Goal: Information Seeking & Learning: Check status

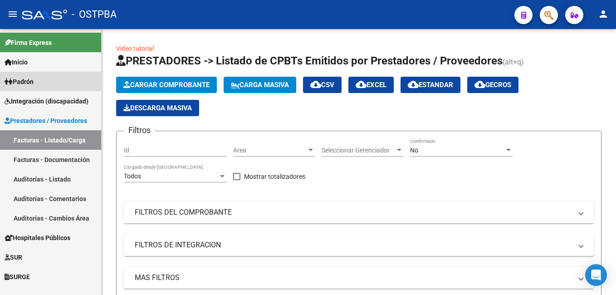
click at [34, 81] on span "Padrón" at bounding box center [19, 82] width 29 height 10
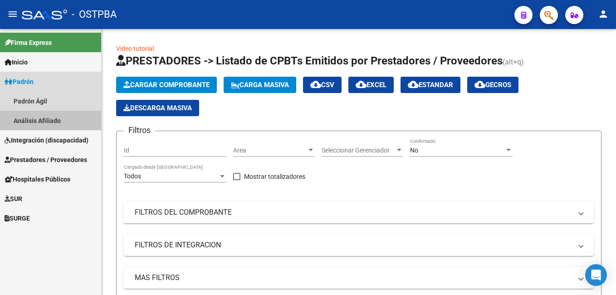
click at [39, 117] on link "Análisis Afiliado" at bounding box center [50, 121] width 101 height 20
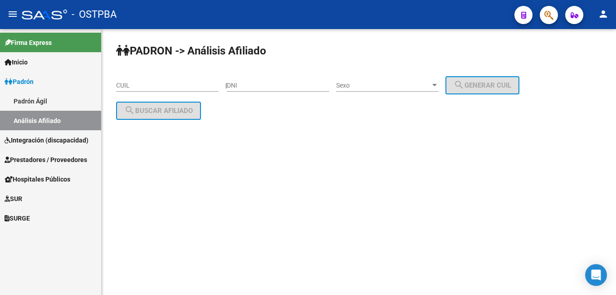
click at [255, 87] on input "DNI" at bounding box center [278, 86] width 102 height 8
type input "42942632"
click at [437, 84] on div at bounding box center [434, 85] width 5 height 2
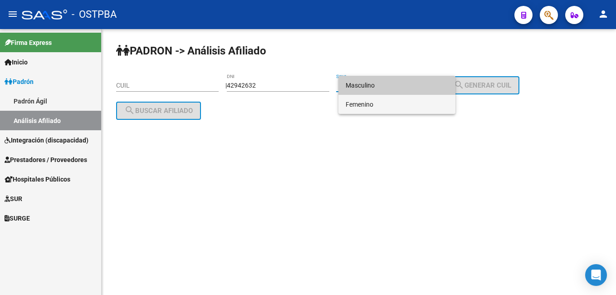
click at [367, 103] on span "Femenino" at bounding box center [397, 104] width 102 height 19
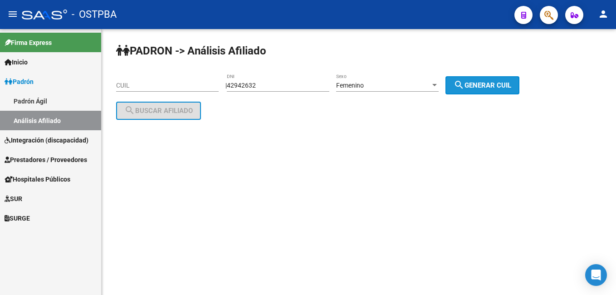
click at [481, 85] on span "search Generar CUIL" at bounding box center [483, 85] width 58 height 8
type input "23-42942632-4"
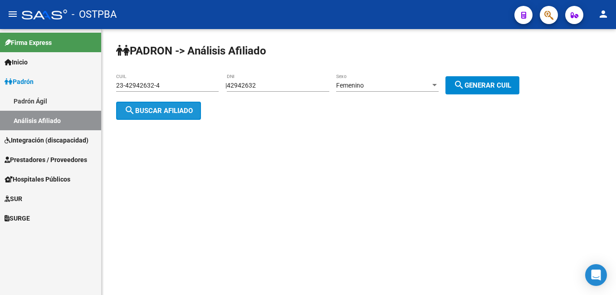
click at [160, 110] on span "search Buscar afiliado" at bounding box center [158, 111] width 68 height 8
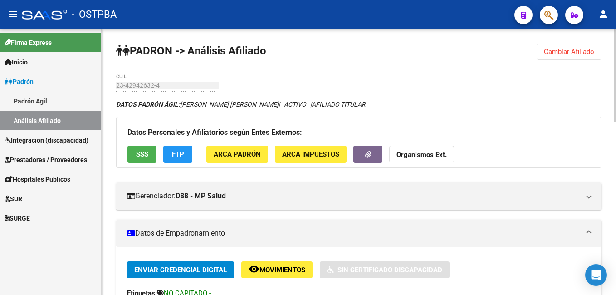
click at [580, 56] on button "Cambiar Afiliado" at bounding box center [569, 52] width 65 height 16
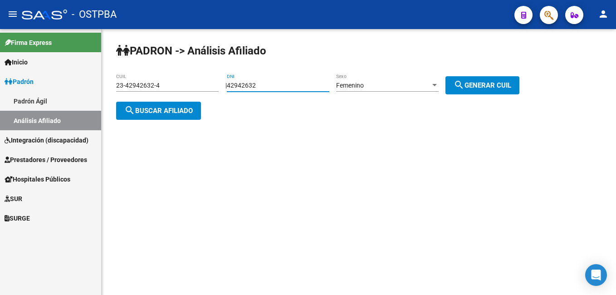
drag, startPoint x: 270, startPoint y: 83, endPoint x: 205, endPoint y: 86, distance: 64.9
click at [205, 86] on app-analisis-afiliado "PADRON -> Análisis Afiliado 23-42942632-4 CUIL | 42942632 DNI Femenino Sexo sea…" at bounding box center [321, 98] width 410 height 33
type input "39406459"
click at [502, 86] on span "search Generar CUIL" at bounding box center [483, 85] width 58 height 8
type input "27-39406459-4"
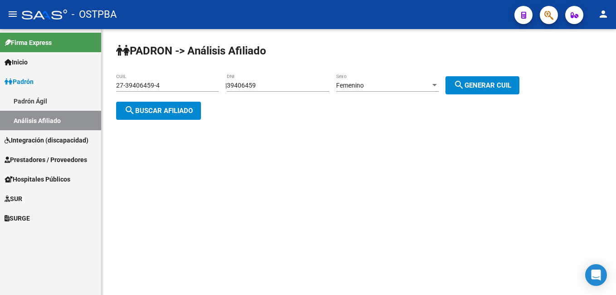
click at [187, 109] on span "search Buscar afiliado" at bounding box center [158, 111] width 68 height 8
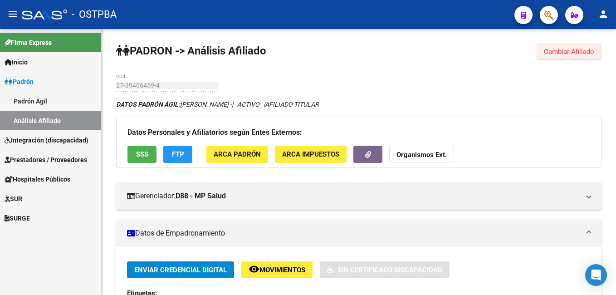
click at [566, 51] on span "Cambiar Afiliado" at bounding box center [569, 52] width 50 height 8
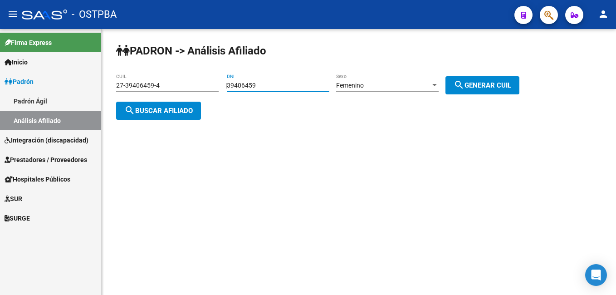
drag, startPoint x: 273, startPoint y: 87, endPoint x: 211, endPoint y: 90, distance: 62.2
click at [211, 90] on app-analisis-afiliado "PADRON -> Análisis Afiliado 27-39406459-4 CUIL | 39406459 DNI Femenino Sexo sea…" at bounding box center [321, 98] width 410 height 33
type input "23415658"
click at [437, 84] on div at bounding box center [434, 85] width 5 height 2
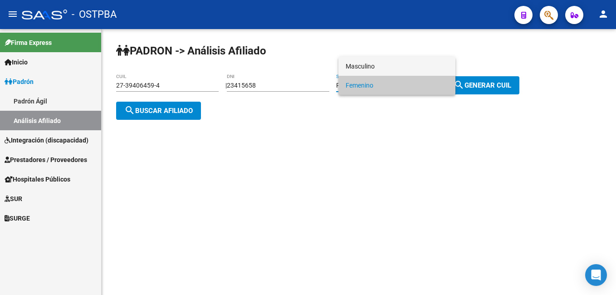
click at [358, 67] on span "Masculino" at bounding box center [397, 66] width 102 height 19
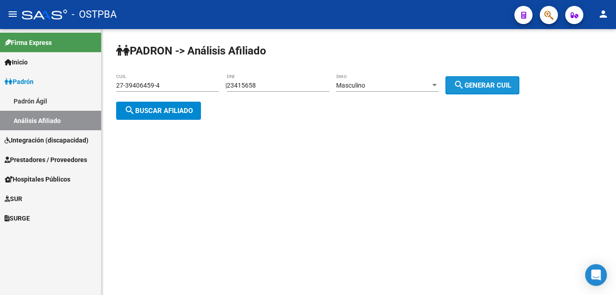
click at [478, 88] on span "search Generar CUIL" at bounding box center [483, 85] width 58 height 8
type input "20-23415658-7"
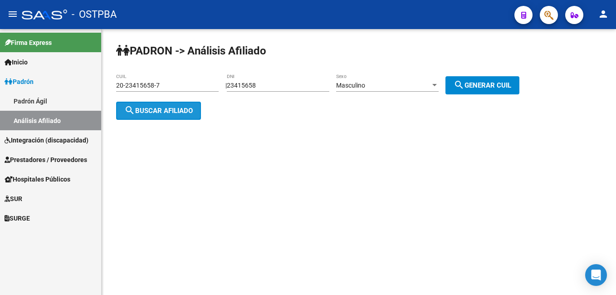
click at [169, 107] on span "search Buscar afiliado" at bounding box center [158, 111] width 68 height 8
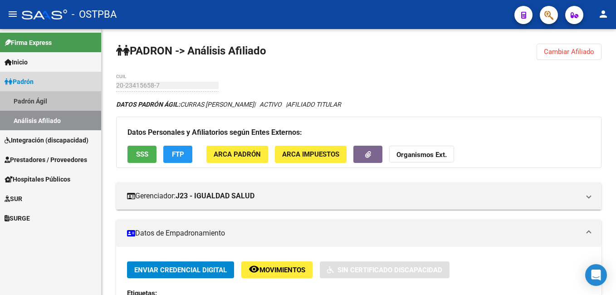
click at [41, 99] on link "Padrón Ágil" at bounding box center [50, 101] width 101 height 20
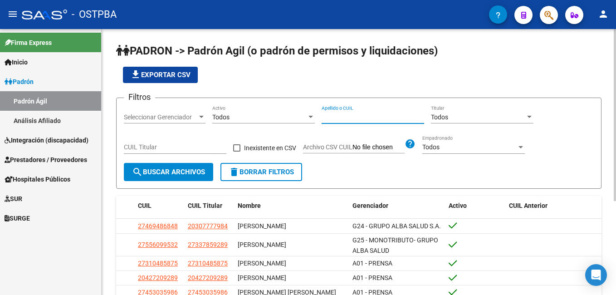
click at [375, 116] on input "Apellido o CUIL" at bounding box center [373, 117] width 102 height 8
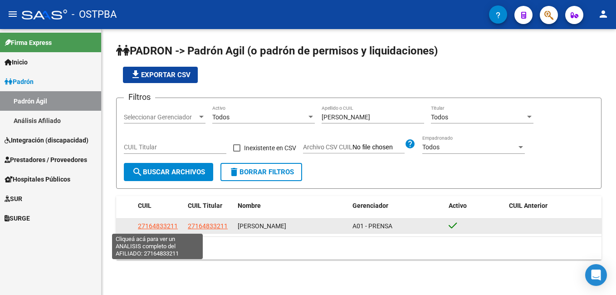
click at [158, 226] on span "27164833211" at bounding box center [158, 225] width 40 height 7
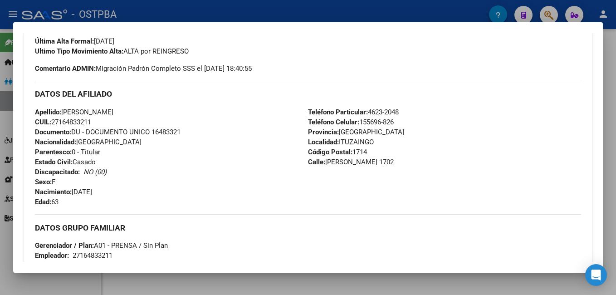
scroll to position [272, 0]
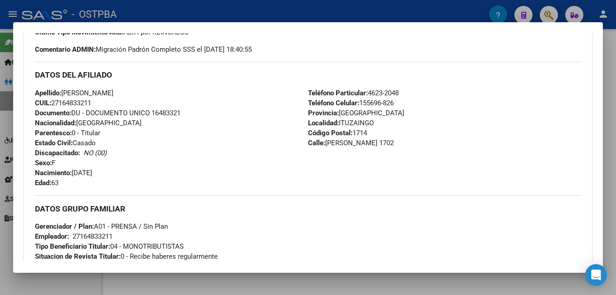
click at [283, 10] on div at bounding box center [308, 147] width 616 height 295
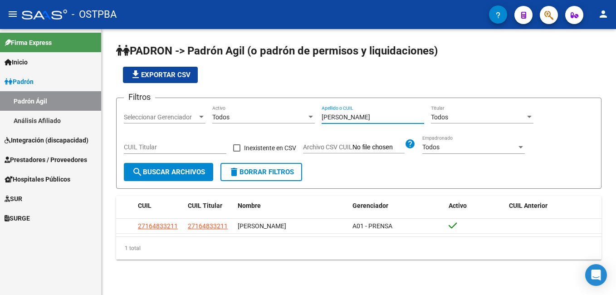
drag, startPoint x: 347, startPoint y: 117, endPoint x: 272, endPoint y: 107, distance: 76.3
click at [281, 115] on div "Filtros Seleccionar Gerenciador Seleccionar Gerenciador Todos Activo [PERSON_NA…" at bounding box center [359, 134] width 470 height 58
type input "flenches"
click at [184, 174] on span "search Buscar Archivos" at bounding box center [168, 172] width 73 height 8
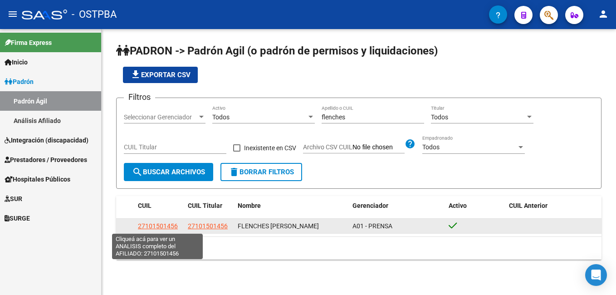
click at [154, 227] on span "27101501456" at bounding box center [158, 225] width 40 height 7
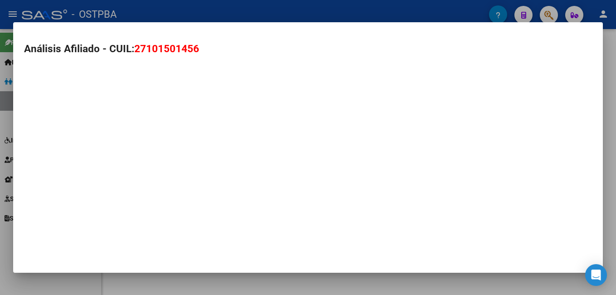
type textarea "27101501456"
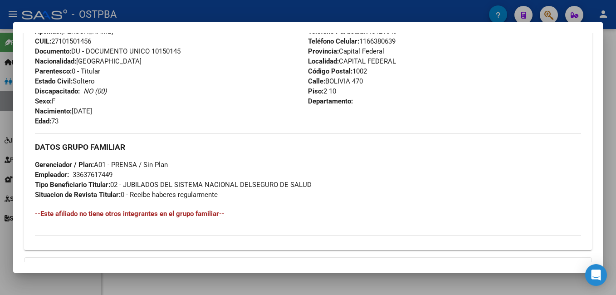
scroll to position [363, 0]
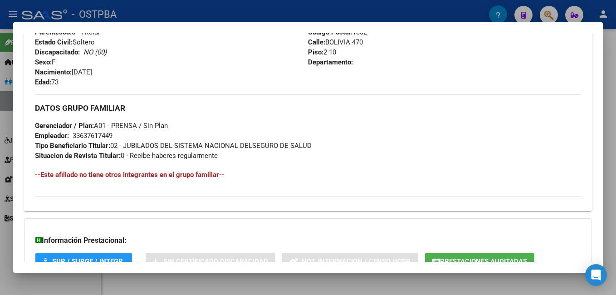
click at [239, 7] on div at bounding box center [308, 147] width 616 height 295
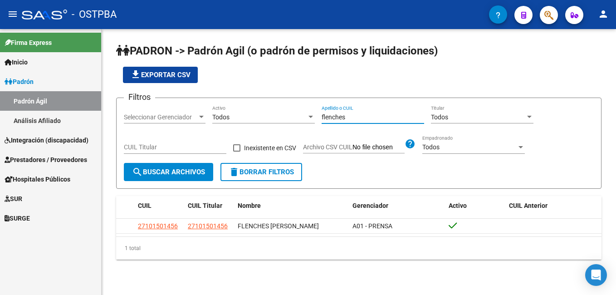
drag, startPoint x: 357, startPoint y: 119, endPoint x: 308, endPoint y: 120, distance: 49.0
click at [308, 120] on div "Filtros Seleccionar Gerenciador Seleccionar Gerenciador Todos Activo flenches A…" at bounding box center [359, 134] width 470 height 58
type input "[PERSON_NAME]"
click at [202, 117] on div at bounding box center [201, 117] width 5 height 2
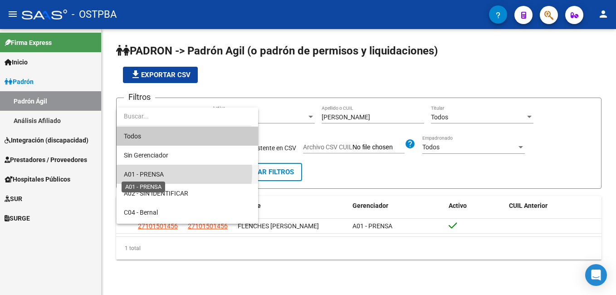
click at [163, 172] on span "A01 - PRENSA" at bounding box center [144, 174] width 40 height 7
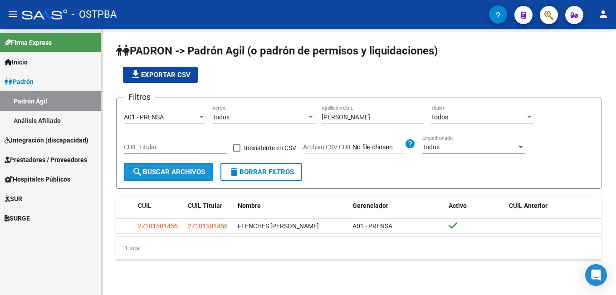
click at [178, 173] on span "search Buscar Archivos" at bounding box center [168, 172] width 73 height 8
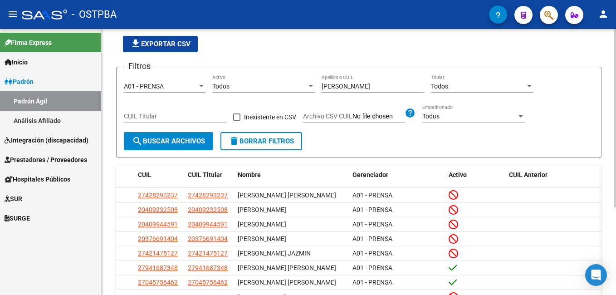
scroll to position [130, 0]
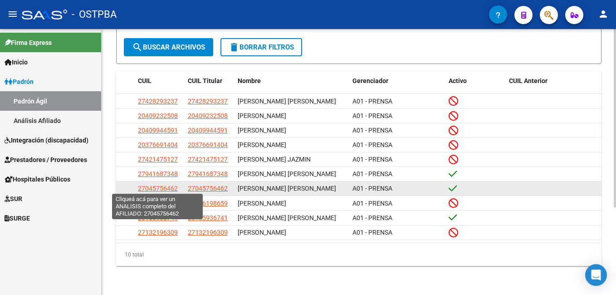
click at [155, 185] on span "27045756462" at bounding box center [158, 188] width 40 height 7
type textarea "27045756462"
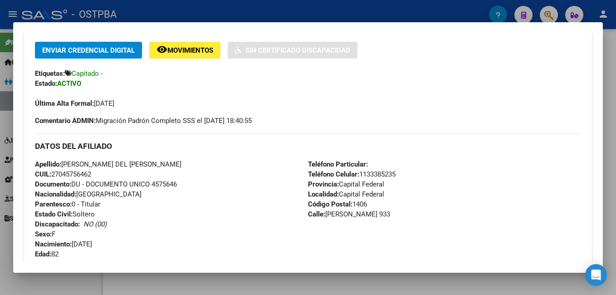
scroll to position [272, 0]
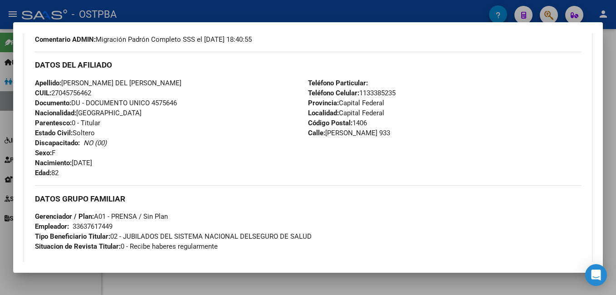
click at [220, 9] on div at bounding box center [308, 147] width 616 height 295
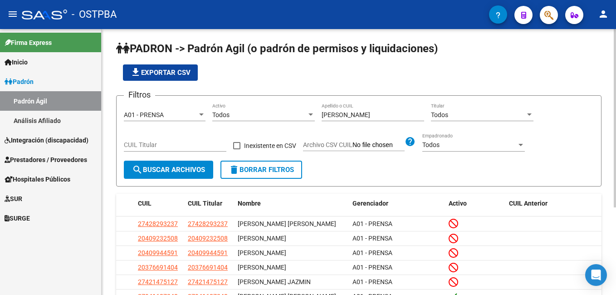
scroll to position [0, 0]
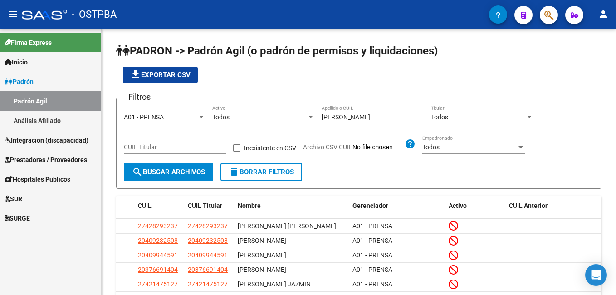
click at [42, 115] on link "Análisis Afiliado" at bounding box center [50, 121] width 101 height 20
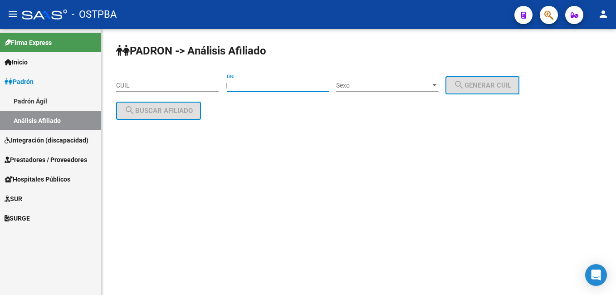
click at [251, 83] on input "DNI" at bounding box center [278, 86] width 102 height 8
type input "4271700"
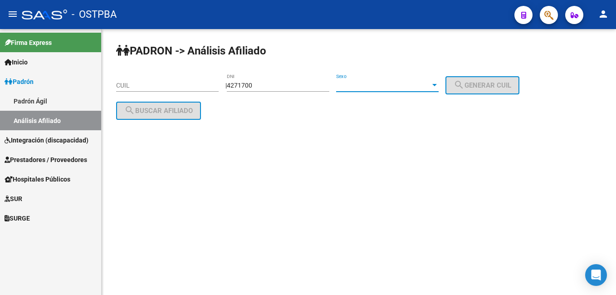
click at [439, 87] on div at bounding box center [434, 85] width 8 height 7
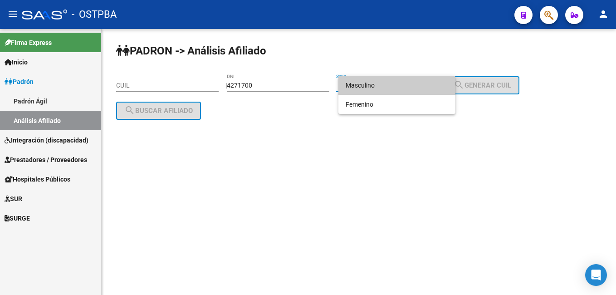
click at [371, 86] on span "Masculino" at bounding box center [397, 85] width 102 height 19
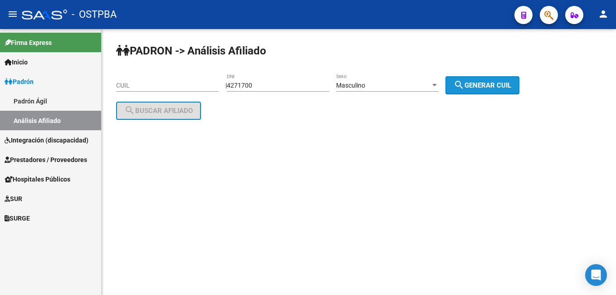
click at [485, 89] on button "search Generar CUIL" at bounding box center [482, 85] width 74 height 18
type input "20-04271700-3"
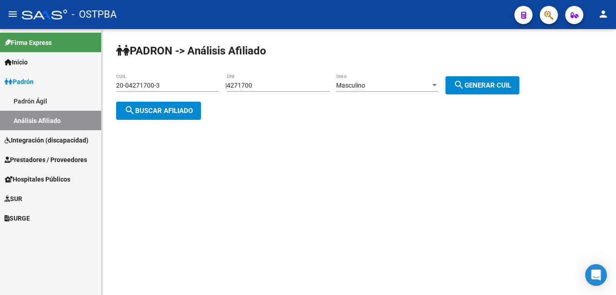
click at [171, 112] on span "search Buscar afiliado" at bounding box center [158, 111] width 68 height 8
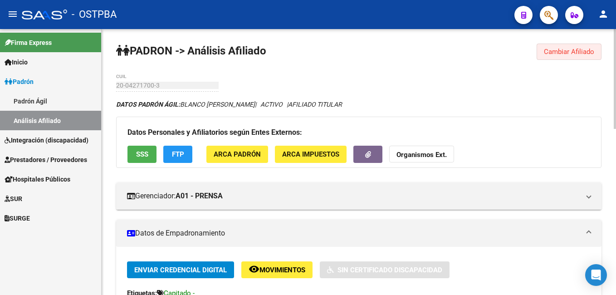
click at [590, 49] on span "Cambiar Afiliado" at bounding box center [569, 52] width 50 height 8
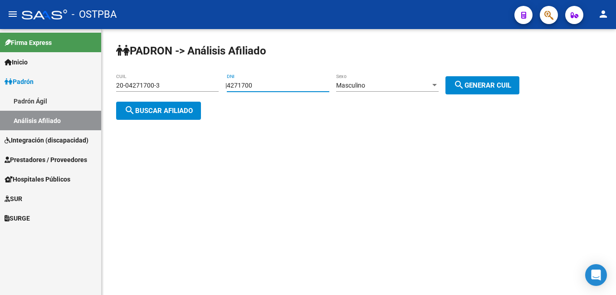
drag, startPoint x: 262, startPoint y: 85, endPoint x: 225, endPoint y: 83, distance: 36.8
click at [225, 83] on app-analisis-afiliado "PADRON -> Análisis Afiliado 20-04271700-3 CUIL | 4271700 DNI Masculino Sexo sea…" at bounding box center [321, 98] width 410 height 33
type input "25306899"
click at [439, 83] on div at bounding box center [434, 85] width 8 height 7
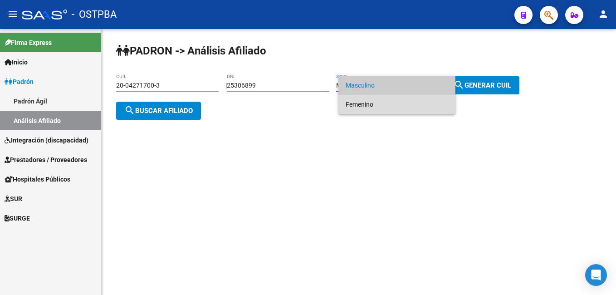
click at [377, 105] on span "Femenino" at bounding box center [397, 104] width 102 height 19
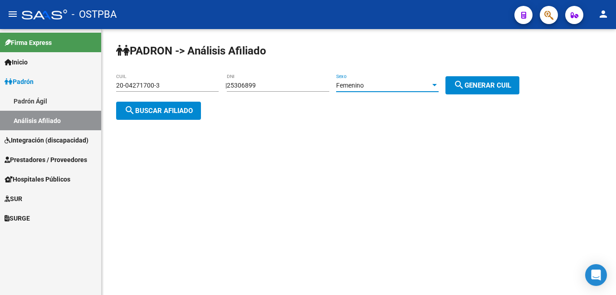
click at [482, 84] on span "search Generar CUIL" at bounding box center [483, 85] width 58 height 8
type input "27-25306899-5"
drag, startPoint x: 141, startPoint y: 111, endPoint x: 187, endPoint y: 94, distance: 48.4
click at [147, 110] on span "search Buscar afiliado" at bounding box center [158, 111] width 68 height 8
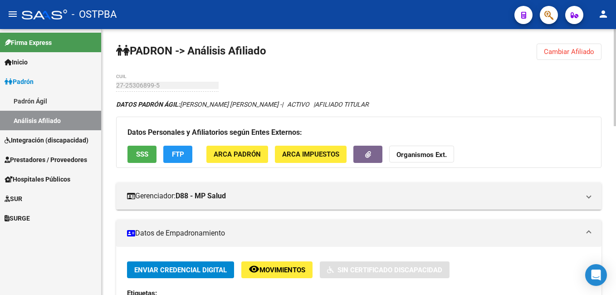
click at [570, 58] on button "Cambiar Afiliado" at bounding box center [569, 52] width 65 height 16
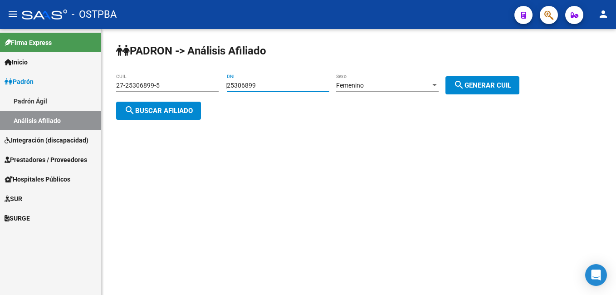
drag, startPoint x: 266, startPoint y: 84, endPoint x: 217, endPoint y: 86, distance: 49.5
click at [217, 86] on app-analisis-afiliado "PADRON -> Análisis Afiliado 27-25306899-5 CUIL | 25306899 DNI Femenino Sexo sea…" at bounding box center [321, 98] width 410 height 33
type input "44522829"
click at [498, 84] on span "search Generar CUIL" at bounding box center [483, 85] width 58 height 8
type input "27-44522829-5"
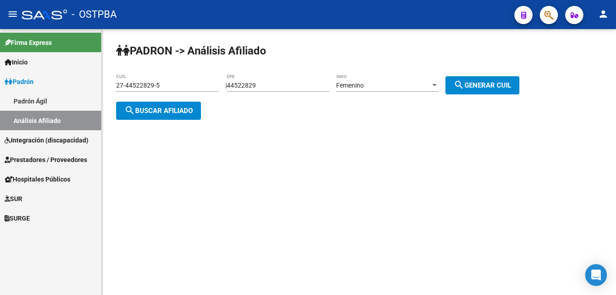
click at [170, 107] on span "search Buscar afiliado" at bounding box center [158, 111] width 68 height 8
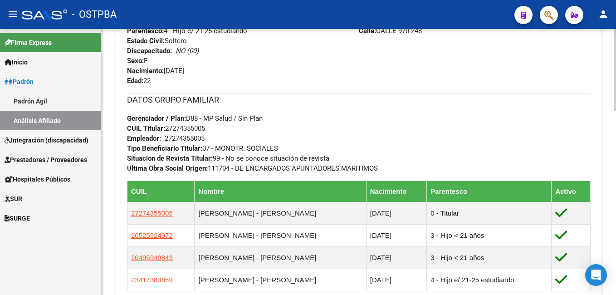
scroll to position [408, 0]
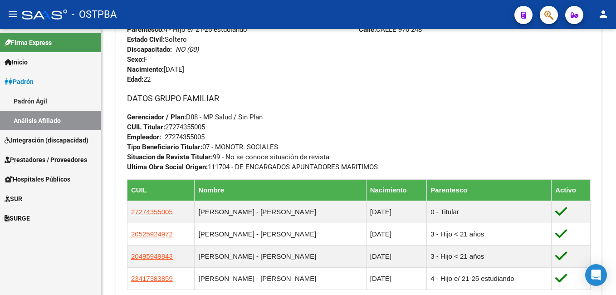
click at [48, 102] on link "Padrón Ágil" at bounding box center [50, 101] width 101 height 20
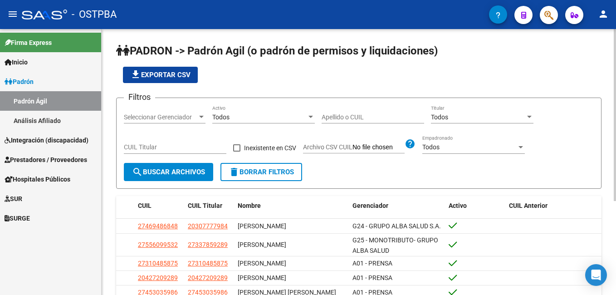
click at [390, 112] on div "Apellido o CUIL" at bounding box center [373, 114] width 102 height 18
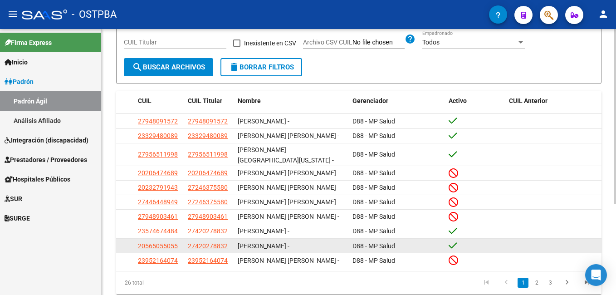
scroll to position [136, 0]
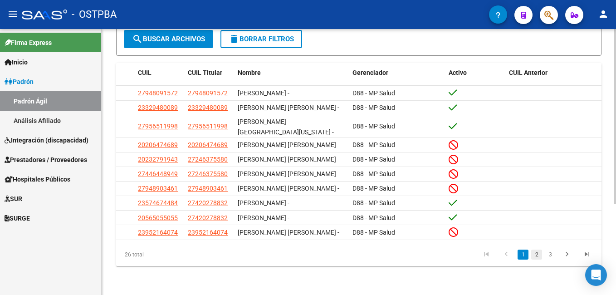
type input "villaverde"
click at [538, 257] on link "2" at bounding box center [536, 254] width 11 height 10
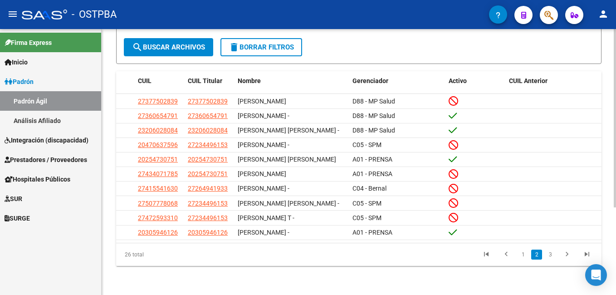
scroll to position [130, 0]
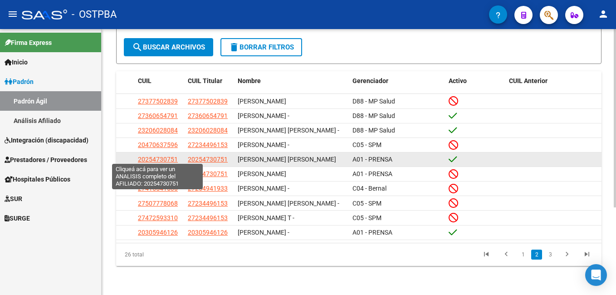
click at [151, 156] on span "20254730751" at bounding box center [158, 159] width 40 height 7
type textarea "20254730751"
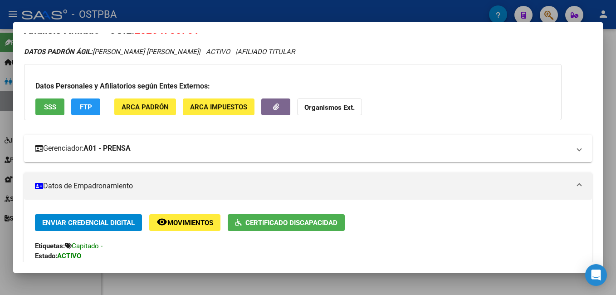
scroll to position [0, 0]
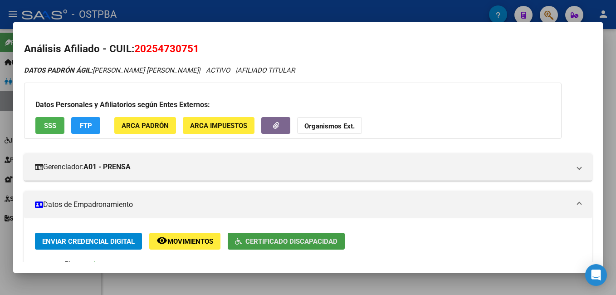
click at [298, 243] on span "Certificado Discapacidad" at bounding box center [291, 241] width 92 height 8
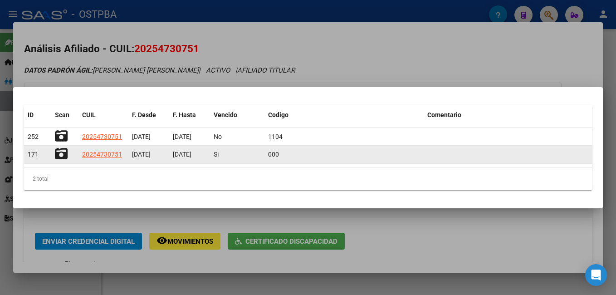
click at [61, 154] on icon at bounding box center [61, 153] width 13 height 13
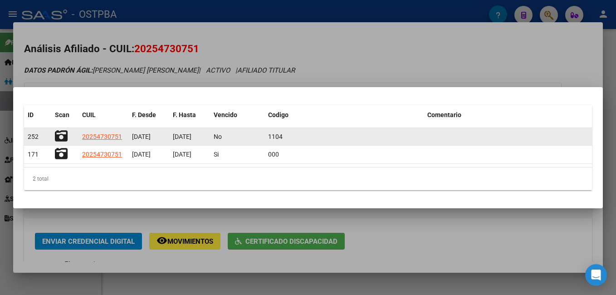
click at [60, 136] on icon at bounding box center [61, 136] width 13 height 13
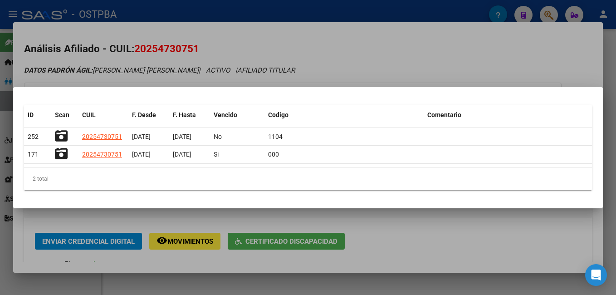
click at [204, 5] on div at bounding box center [308, 147] width 616 height 295
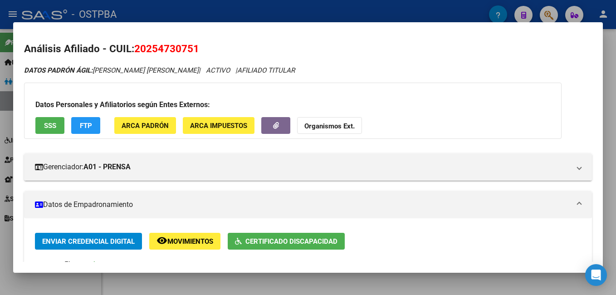
click at [610, 123] on div at bounding box center [308, 147] width 616 height 295
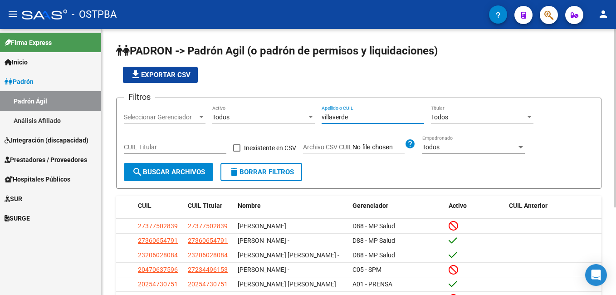
drag, startPoint x: 360, startPoint y: 117, endPoint x: 285, endPoint y: 115, distance: 74.9
click at [285, 115] on div "Filtros Seleccionar Gerenciador Seleccionar Gerenciador Todos Activo [PERSON_NA…" at bounding box center [359, 134] width 470 height 58
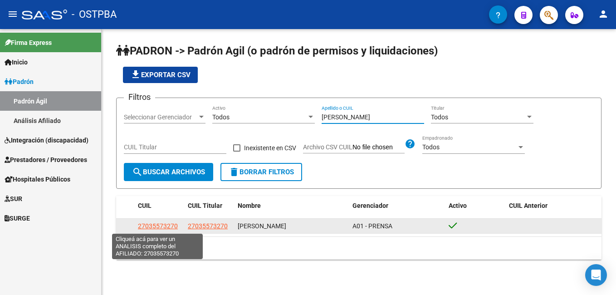
type input "[PERSON_NAME]"
click at [167, 226] on span "27035573270" at bounding box center [158, 225] width 40 height 7
type textarea "27035573270"
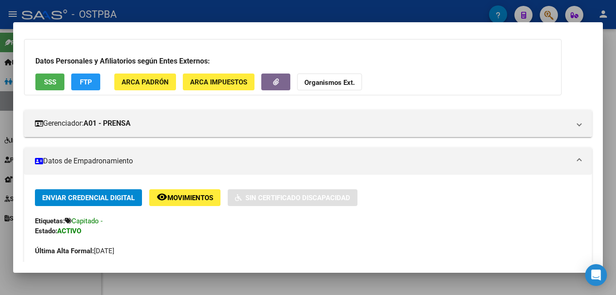
scroll to position [136, 0]
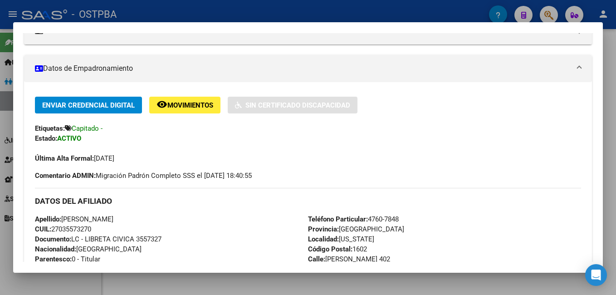
click at [222, 8] on div at bounding box center [308, 147] width 616 height 295
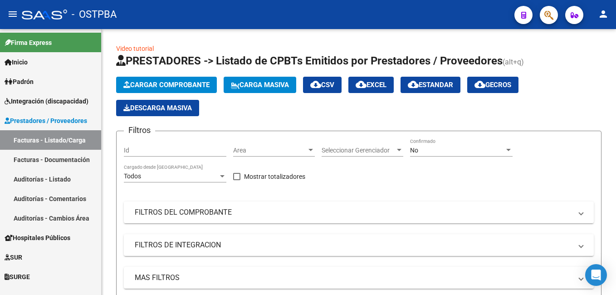
click at [59, 88] on link "Padrón" at bounding box center [50, 82] width 101 height 20
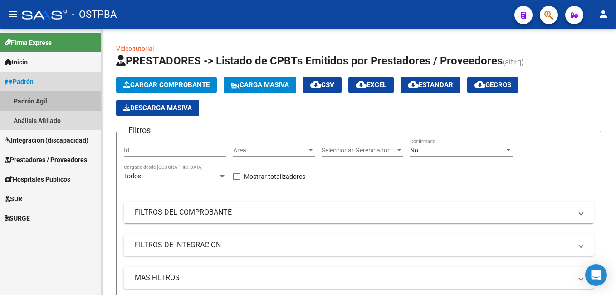
click at [40, 103] on link "Padrón Ágil" at bounding box center [50, 101] width 101 height 20
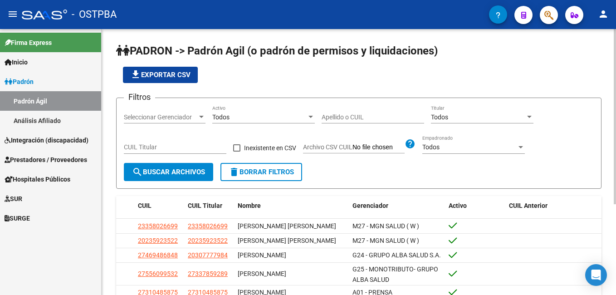
click at [370, 116] on input "Apellido o CUIL" at bounding box center [373, 117] width 102 height 8
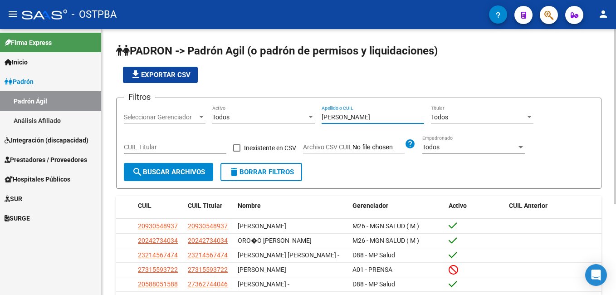
type input "madeo"
click at [201, 116] on div at bounding box center [201, 117] width 5 height 2
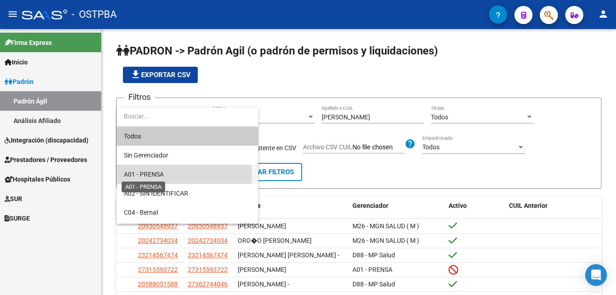
click at [156, 174] on span "A01 - PRENSA" at bounding box center [144, 174] width 40 height 7
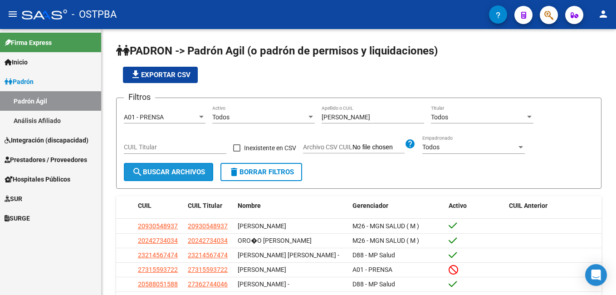
click at [156, 174] on span "search Buscar Archivos" at bounding box center [168, 172] width 73 height 8
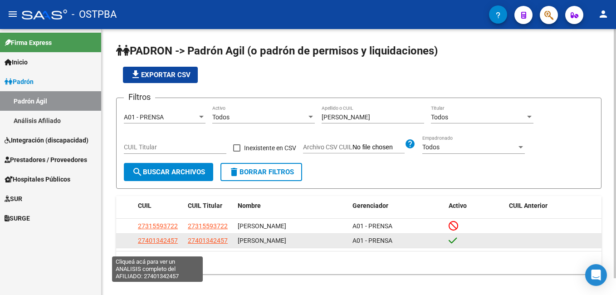
click at [155, 244] on span "27401342457" at bounding box center [158, 240] width 40 height 7
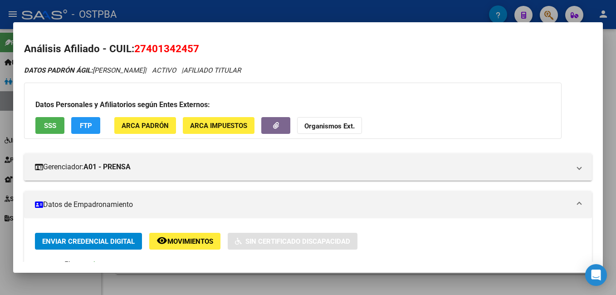
click at [288, 8] on div at bounding box center [308, 147] width 616 height 295
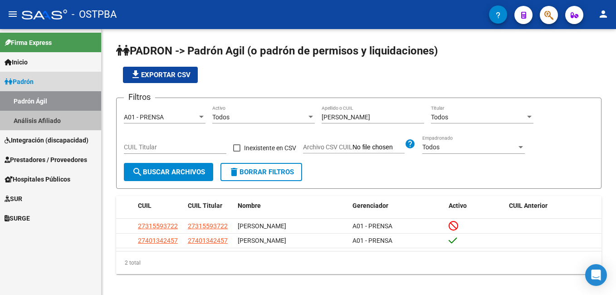
click at [27, 120] on link "Análisis Afiliado" at bounding box center [50, 121] width 101 height 20
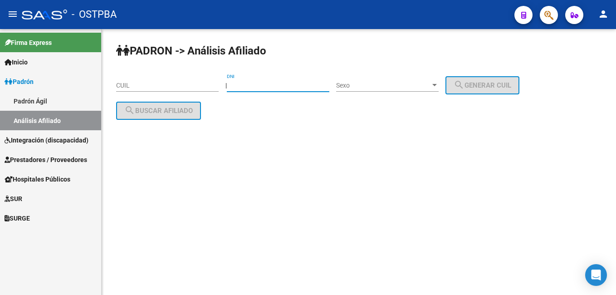
click at [275, 87] on input "DNI" at bounding box center [278, 86] width 102 height 8
type input "5982283"
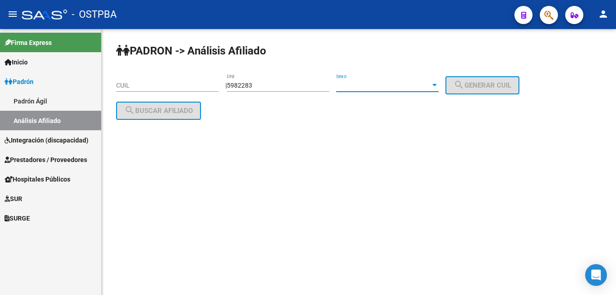
click at [439, 85] on div at bounding box center [434, 85] width 8 height 7
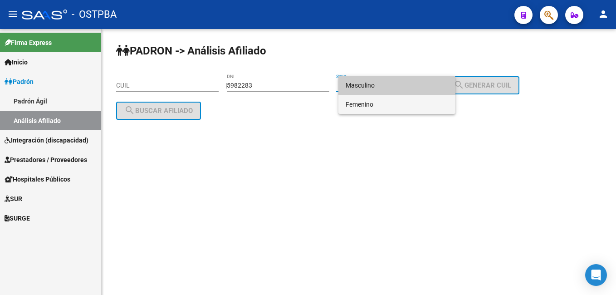
click at [362, 102] on span "Femenino" at bounding box center [397, 104] width 102 height 19
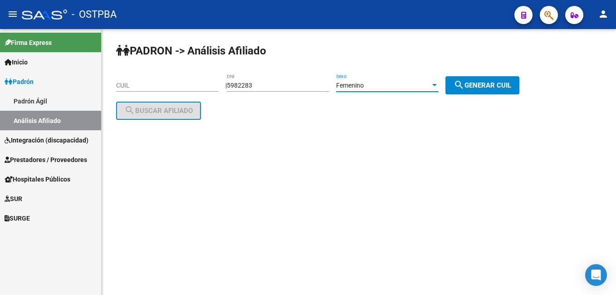
click at [502, 81] on span "search Generar CUIL" at bounding box center [483, 85] width 58 height 8
type input "27-05982283-2"
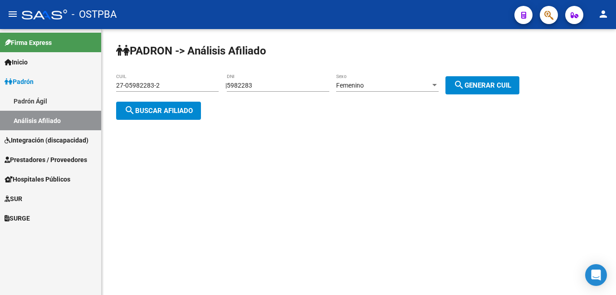
click at [168, 107] on span "search Buscar afiliado" at bounding box center [158, 111] width 68 height 8
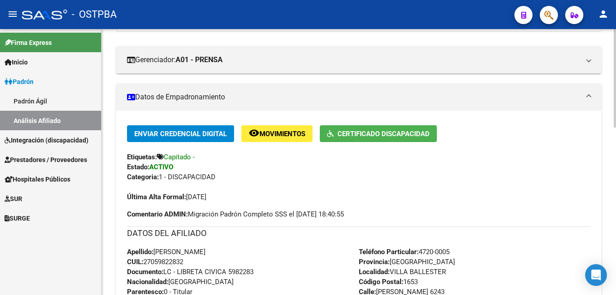
scroll to position [91, 0]
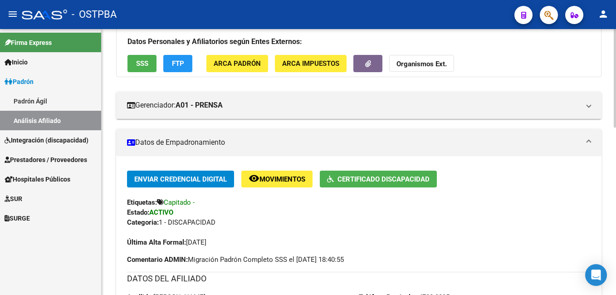
click at [366, 176] on span "Certificado Discapacidad" at bounding box center [383, 179] width 92 height 8
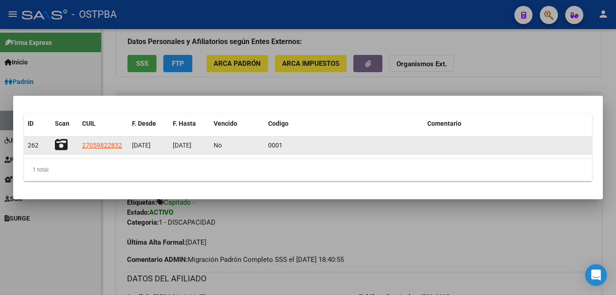
click at [54, 142] on datatable-body-cell at bounding box center [64, 146] width 27 height 18
click at [64, 141] on icon at bounding box center [61, 144] width 13 height 13
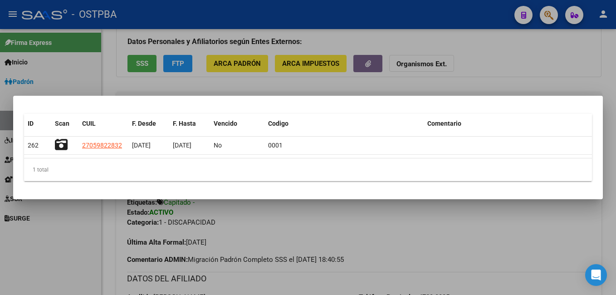
click at [166, 14] on div at bounding box center [308, 147] width 616 height 295
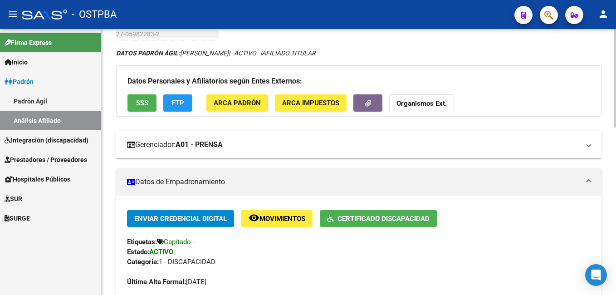
scroll to position [0, 0]
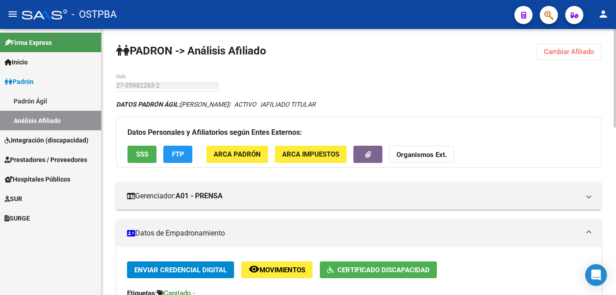
drag, startPoint x: 585, startPoint y: 50, endPoint x: 487, endPoint y: 54, distance: 97.6
click at [578, 51] on span "Cambiar Afiliado" at bounding box center [569, 52] width 50 height 8
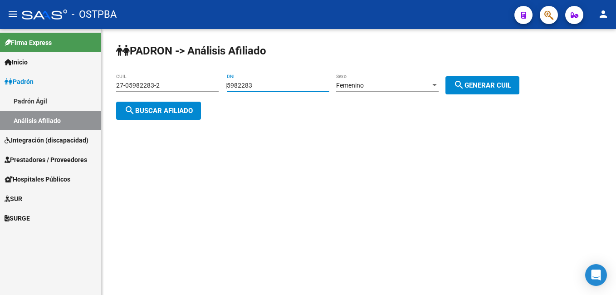
drag, startPoint x: 270, startPoint y: 85, endPoint x: 226, endPoint y: 87, distance: 44.0
click at [226, 87] on div "| 5982283 DNI Femenino Sexo search Generar CUIL" at bounding box center [375, 85] width 301 height 7
type input "2780197"
click at [483, 89] on button "search Generar CUIL" at bounding box center [482, 85] width 74 height 18
type input "27-02780197-3"
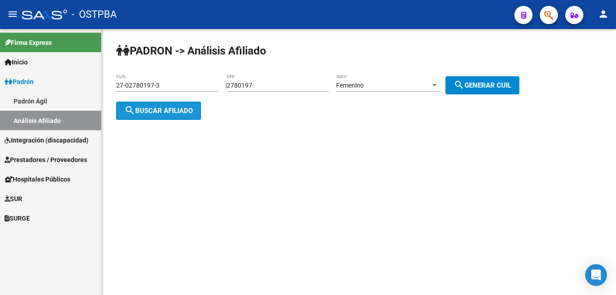
click at [180, 103] on button "search Buscar afiliado" at bounding box center [158, 111] width 85 height 18
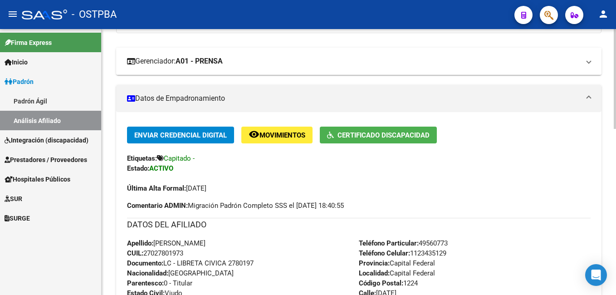
scroll to position [181, 0]
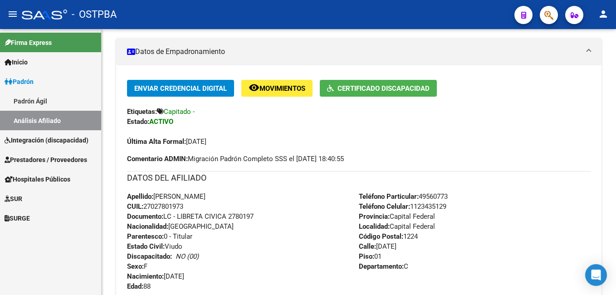
click at [39, 103] on link "Padrón Ágil" at bounding box center [50, 101] width 101 height 20
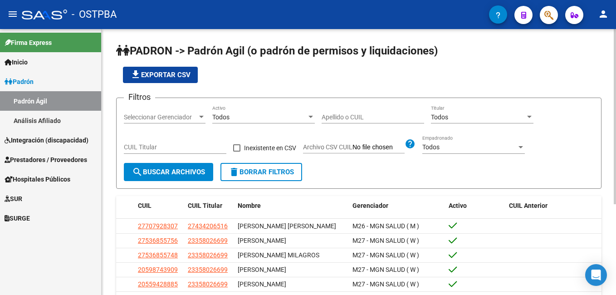
drag, startPoint x: 363, startPoint y: 119, endPoint x: 367, endPoint y: 114, distance: 6.8
click at [364, 119] on input "Apellido o CUIL" at bounding box center [373, 117] width 102 height 8
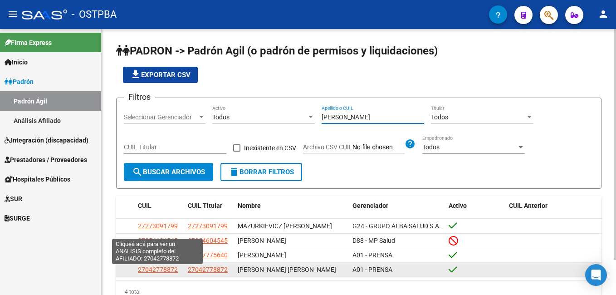
type input "mazur"
click at [159, 271] on span "27042778872" at bounding box center [158, 269] width 40 height 7
type textarea "27042778872"
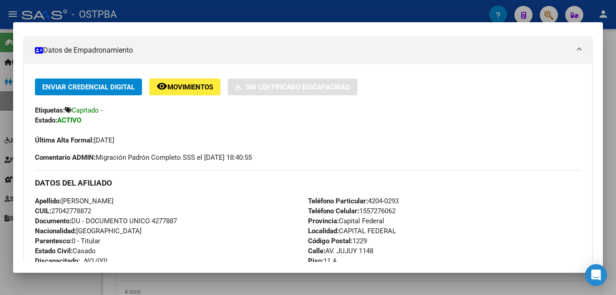
scroll to position [181, 0]
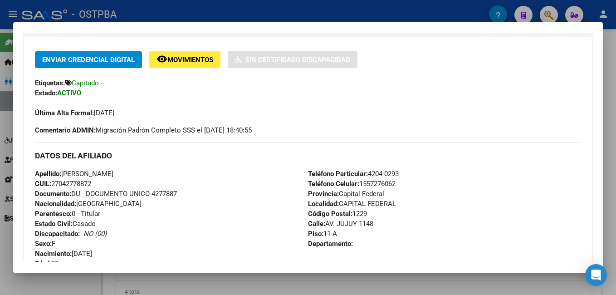
click at [176, 10] on div at bounding box center [308, 147] width 616 height 295
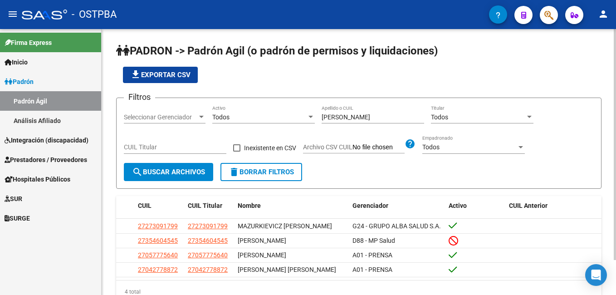
drag, startPoint x: 49, startPoint y: 120, endPoint x: 108, endPoint y: 116, distance: 59.6
click at [49, 120] on link "Análisis Afiliado" at bounding box center [50, 121] width 101 height 20
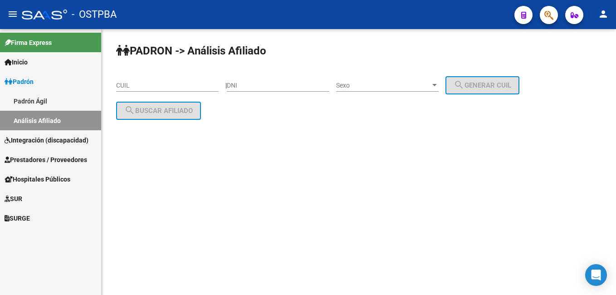
click at [284, 85] on input "DNI" at bounding box center [278, 86] width 102 height 8
type input "18868302"
click at [437, 85] on div at bounding box center [434, 85] width 5 height 2
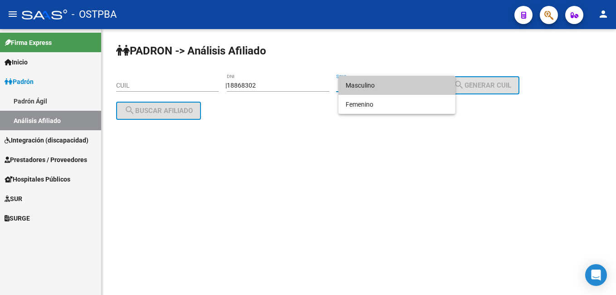
click at [383, 86] on span "Masculino" at bounding box center [397, 85] width 102 height 19
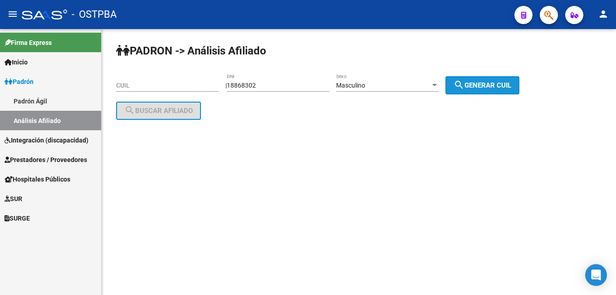
click at [507, 84] on span "search Generar CUIL" at bounding box center [483, 85] width 58 height 8
type input "23-18868302-9"
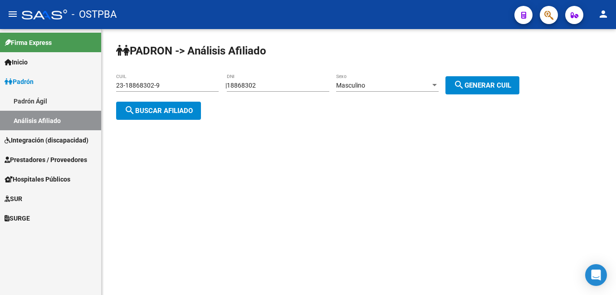
click at [154, 107] on span "search Buscar afiliado" at bounding box center [158, 111] width 68 height 8
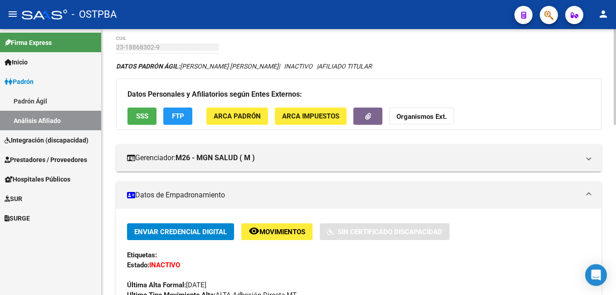
scroll to position [136, 0]
